Goal: Information Seeking & Learning: Understand process/instructions

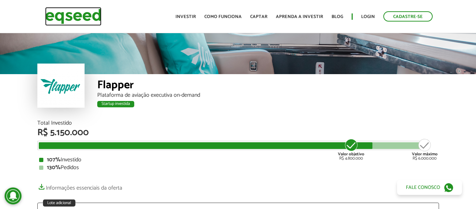
click at [77, 15] on img at bounding box center [73, 16] width 56 height 19
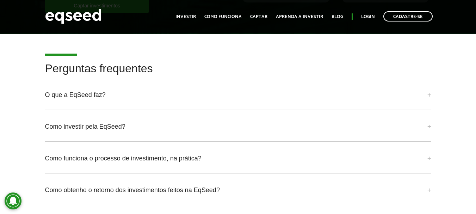
scroll to position [1528, 0]
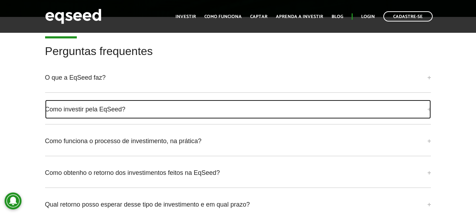
click at [74, 110] on link "Como investir pela EqSeed?" at bounding box center [238, 109] width 386 height 19
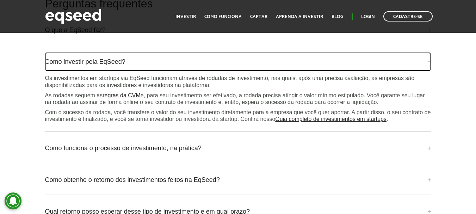
scroll to position [1564, 0]
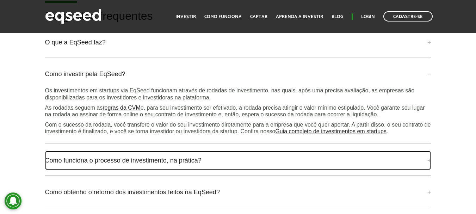
click at [85, 161] on link "Como funciona o processo de investimento, na prática?" at bounding box center [238, 160] width 386 height 19
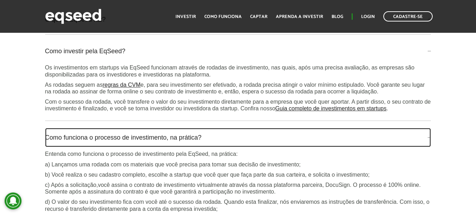
scroll to position [1599, 0]
